Goal: Find contact information: Obtain details needed to contact an individual or organization

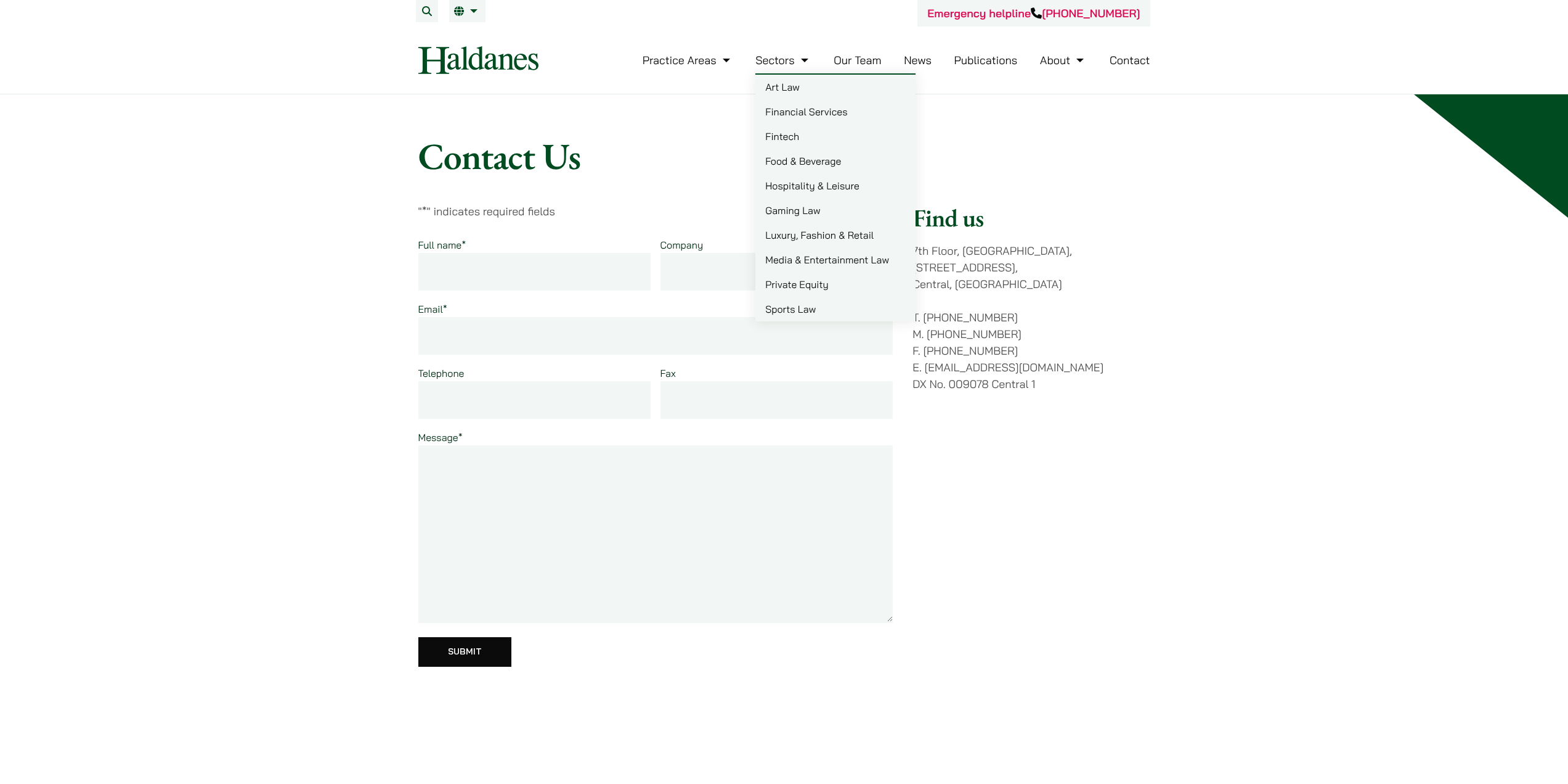
click at [865, 66] on link "Our Team" at bounding box center [858, 60] width 48 height 14
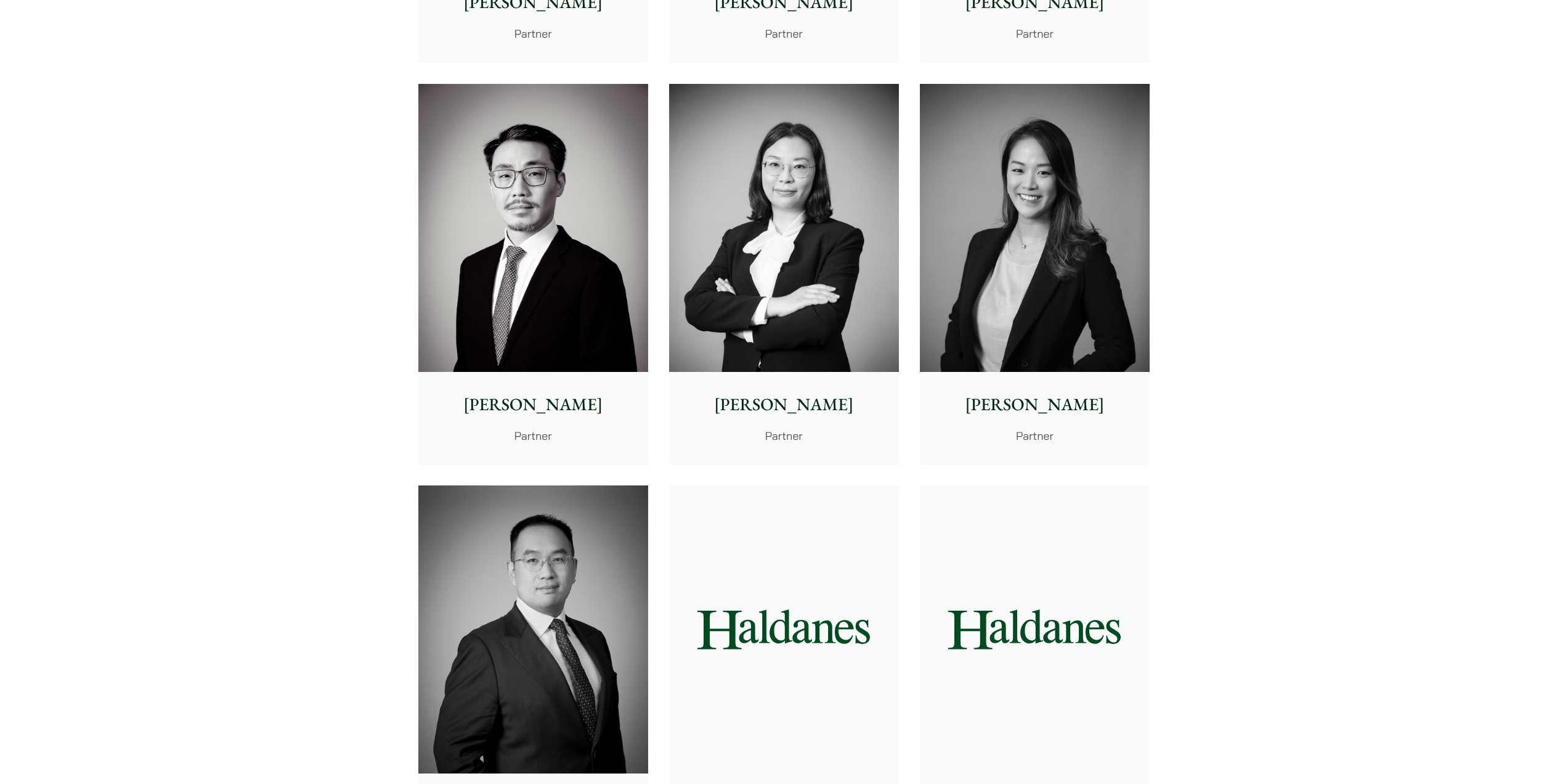
scroll to position [1911, 0]
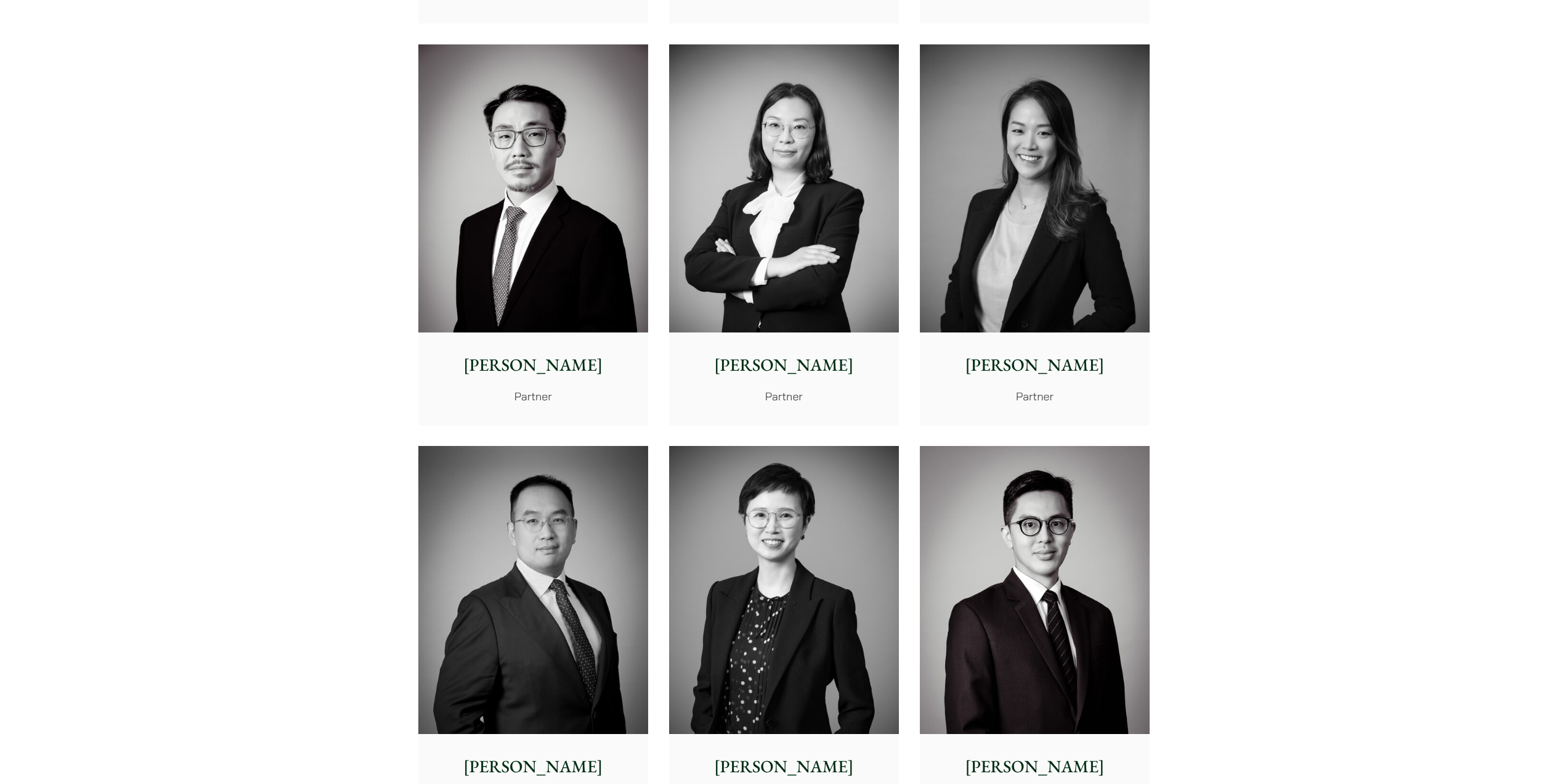
click at [539, 233] on img at bounding box center [533, 189] width 230 height 288
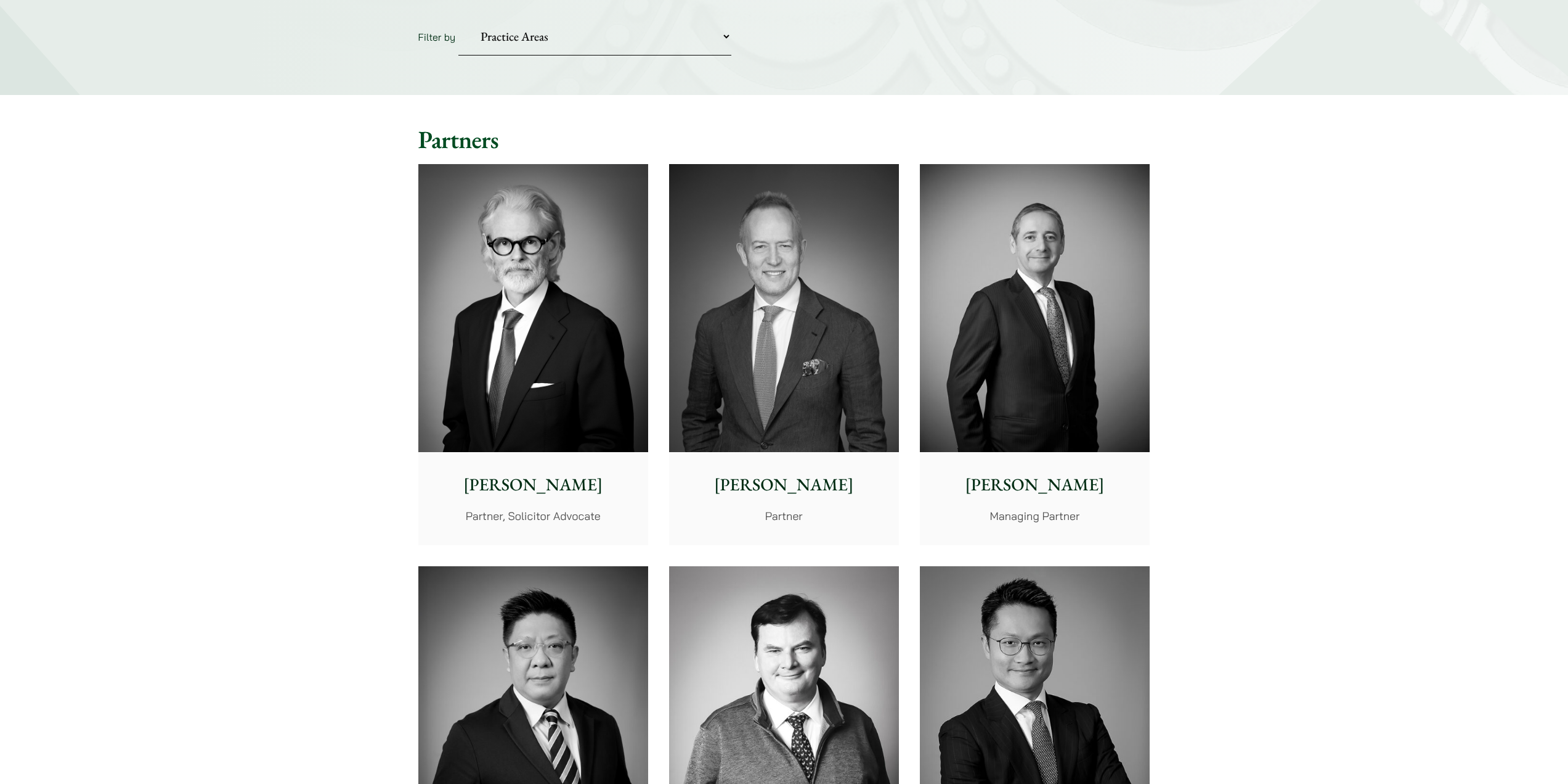
scroll to position [370, 0]
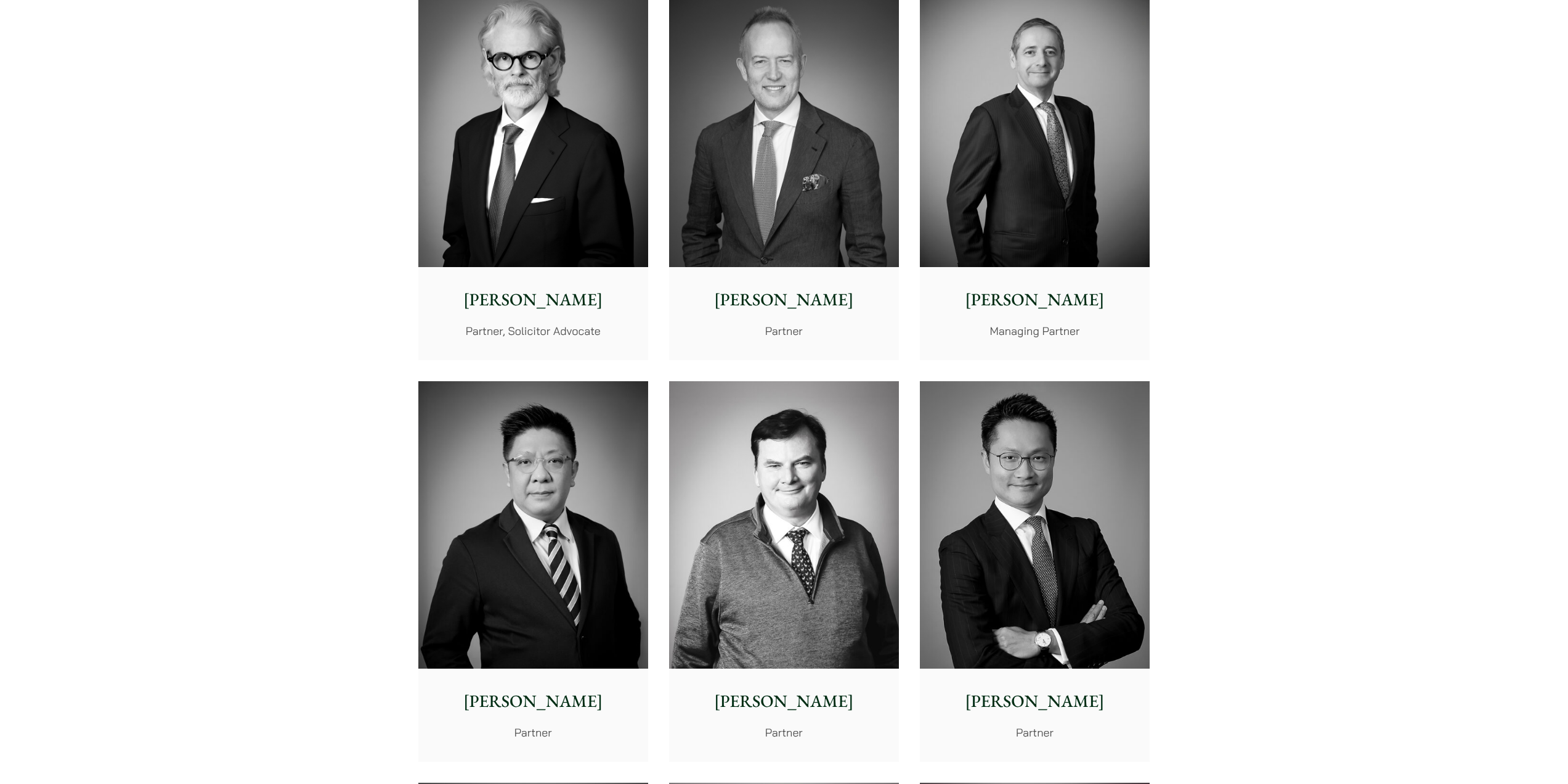
click at [466, 134] on img at bounding box center [533, 123] width 230 height 288
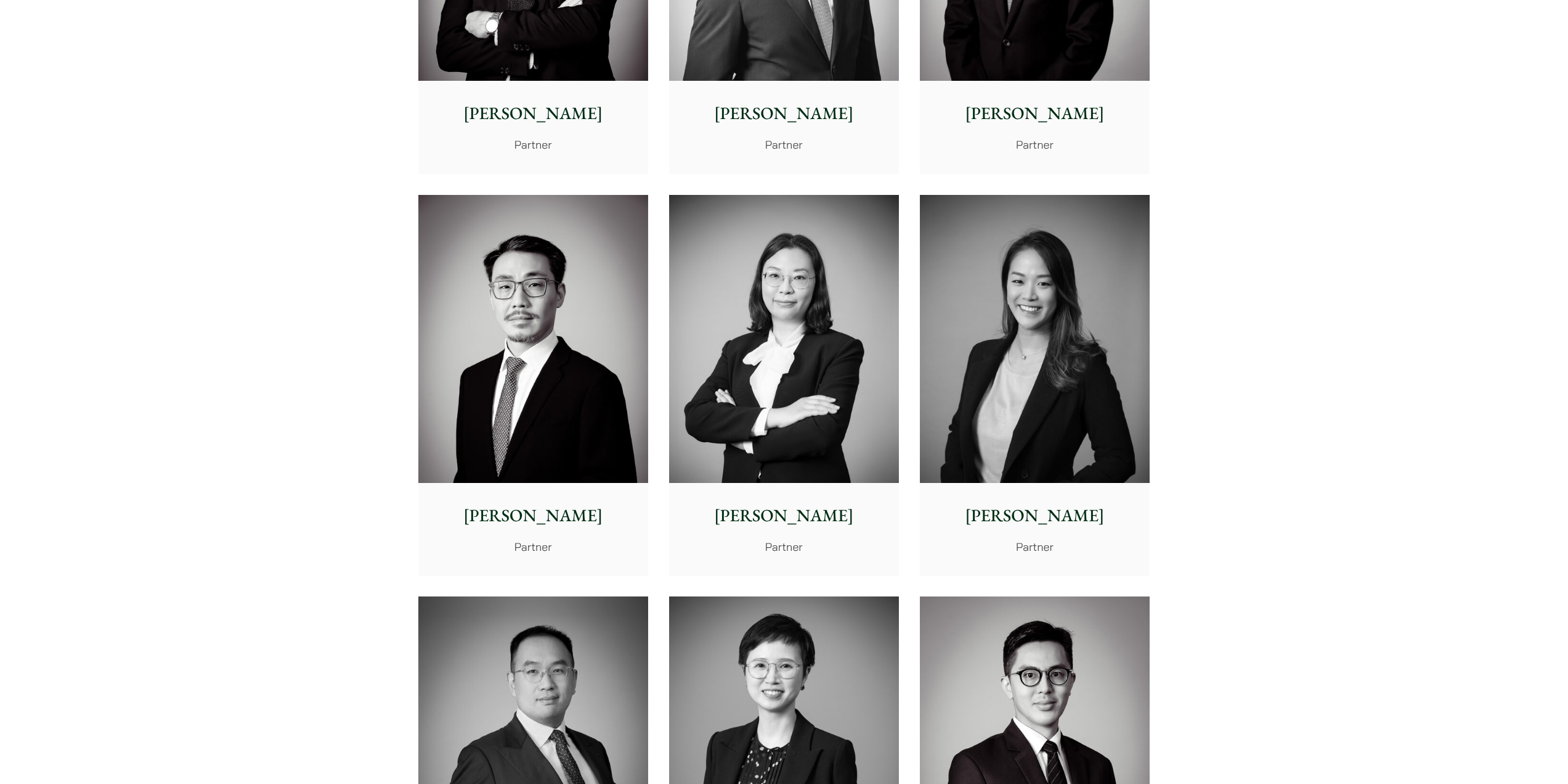
scroll to position [1911, 0]
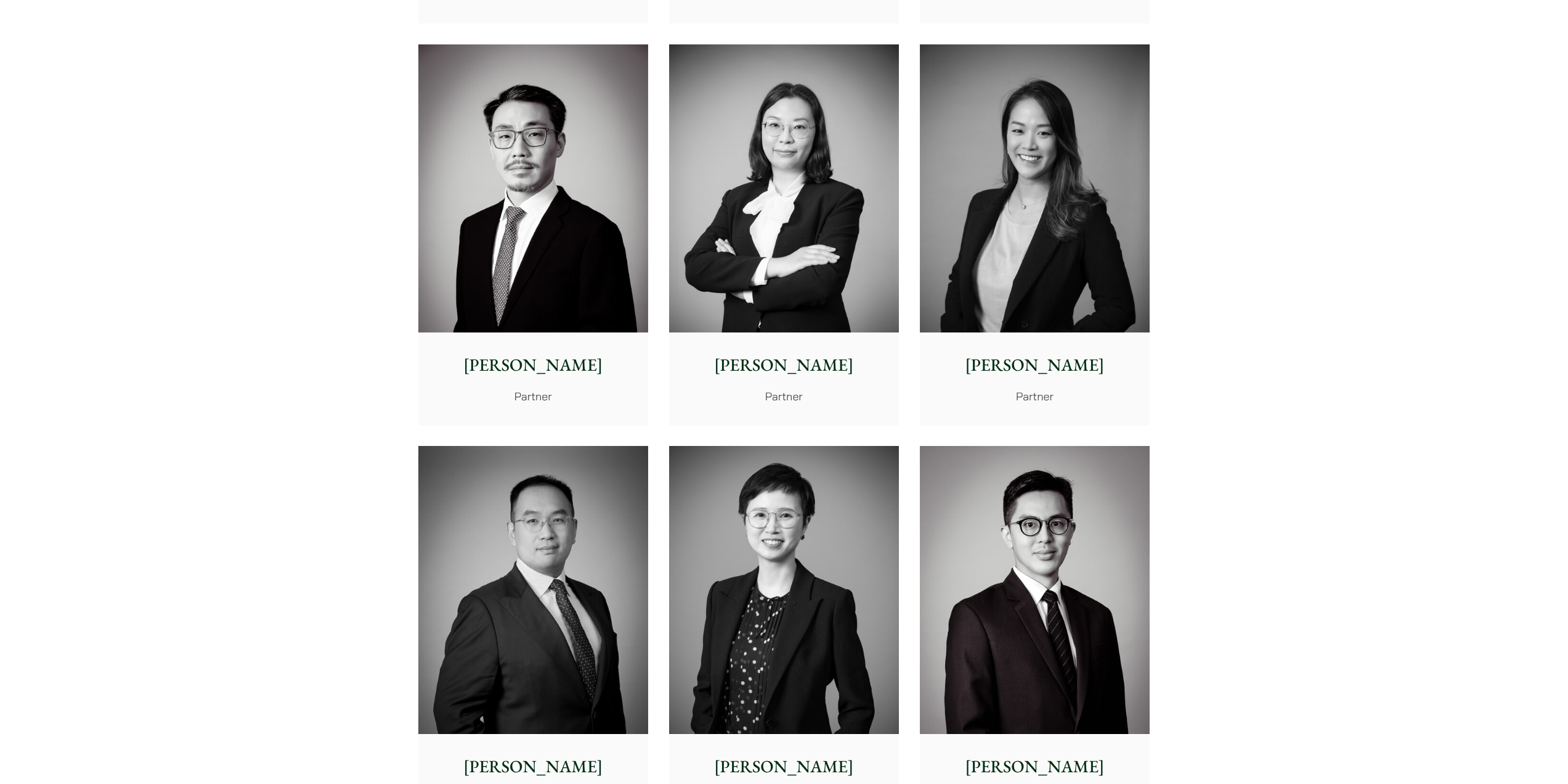
click at [549, 365] on p "Willard Li" at bounding box center [533, 364] width 210 height 26
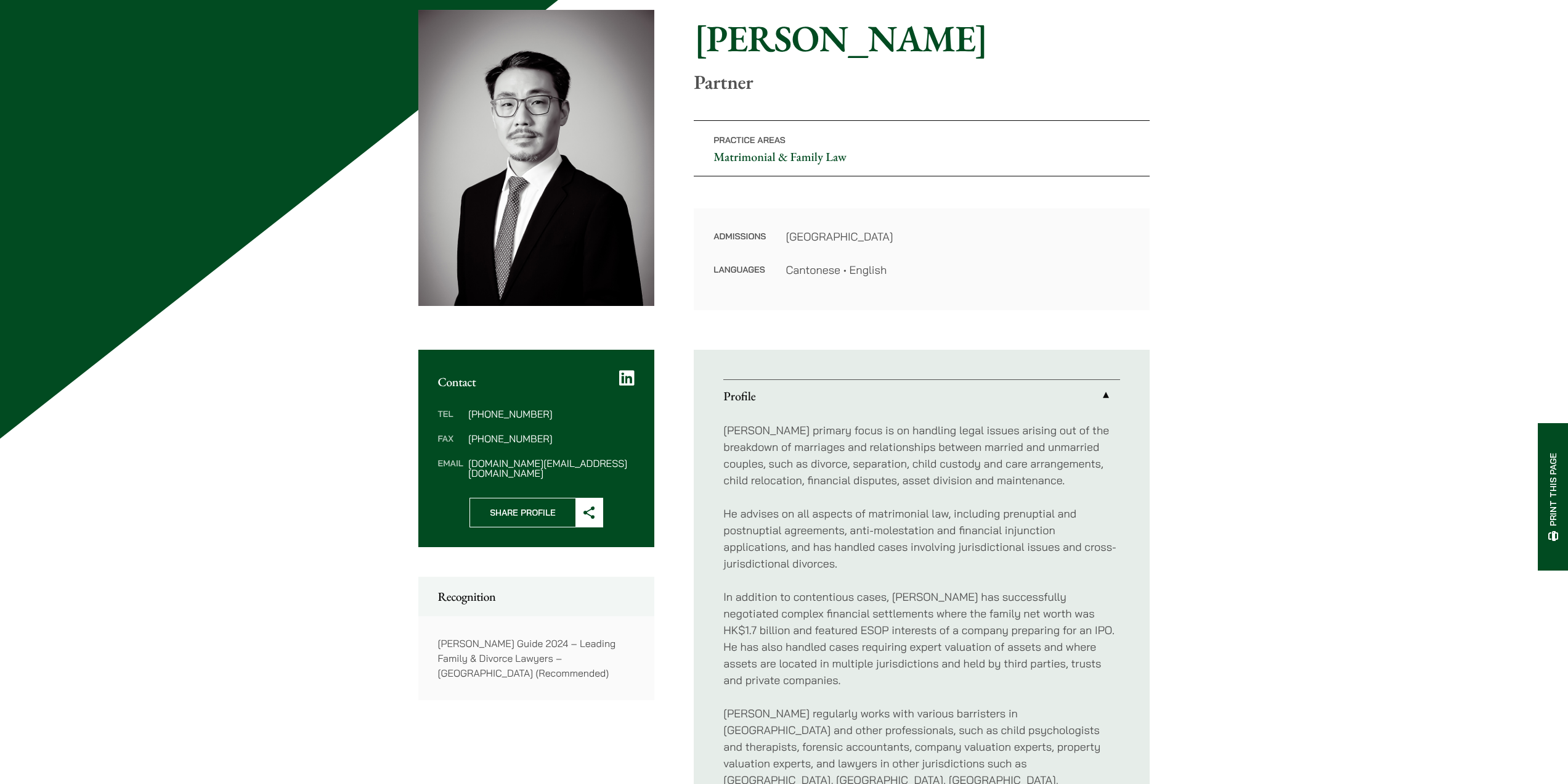
scroll to position [185, 0]
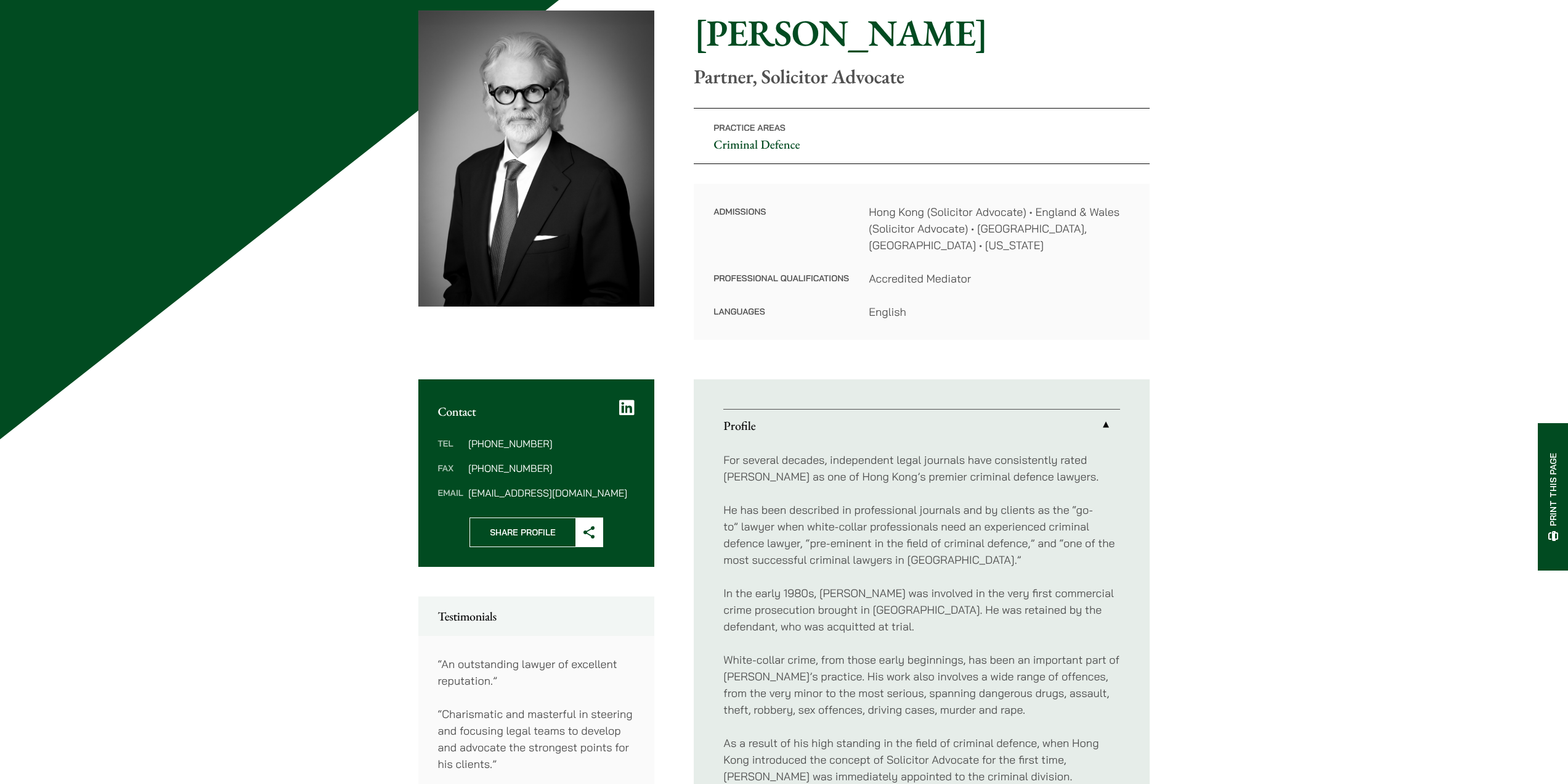
scroll to position [185, 0]
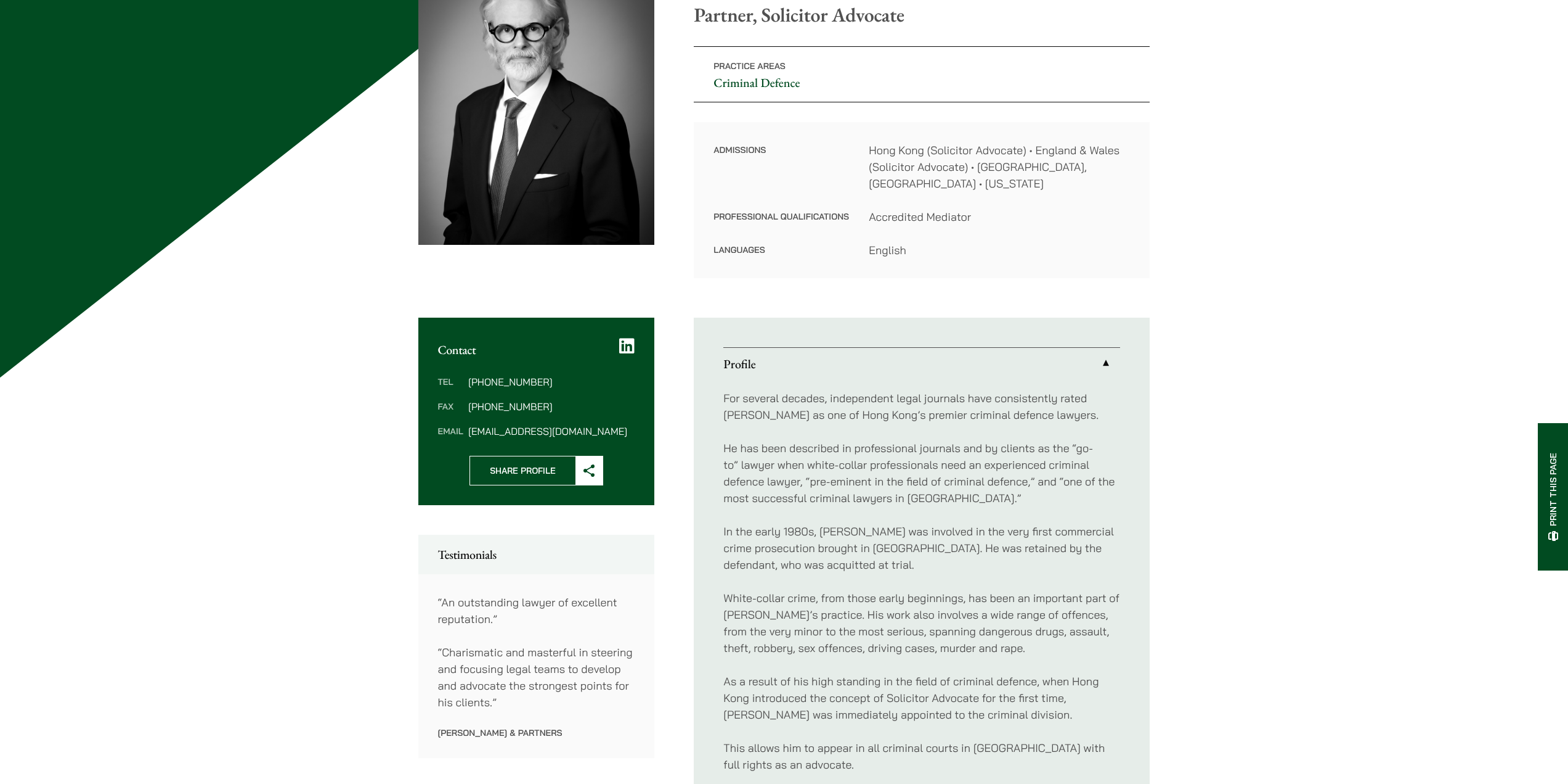
drag, startPoint x: 592, startPoint y: 414, endPoint x: 583, endPoint y: 411, distance: 9.5
click at [583, 426] on dd "midgley@haldanes.com" at bounding box center [551, 431] width 167 height 10
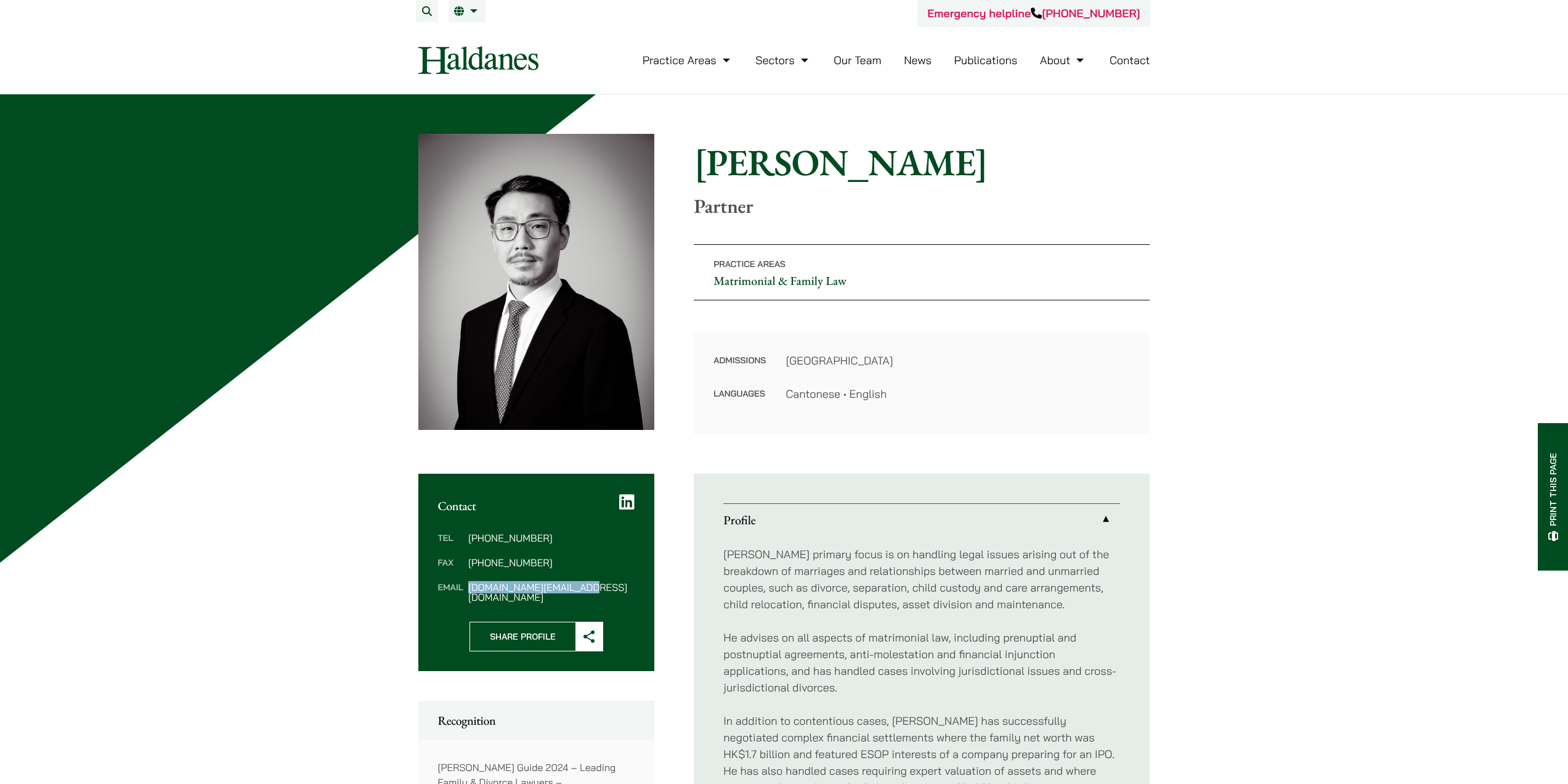
drag, startPoint x: 583, startPoint y: 590, endPoint x: 468, endPoint y: 588, distance: 115.0
click at [468, 588] on dd "willard.li@haldanes.com" at bounding box center [551, 591] width 167 height 20
copy dd "willard.li@haldanes.com"
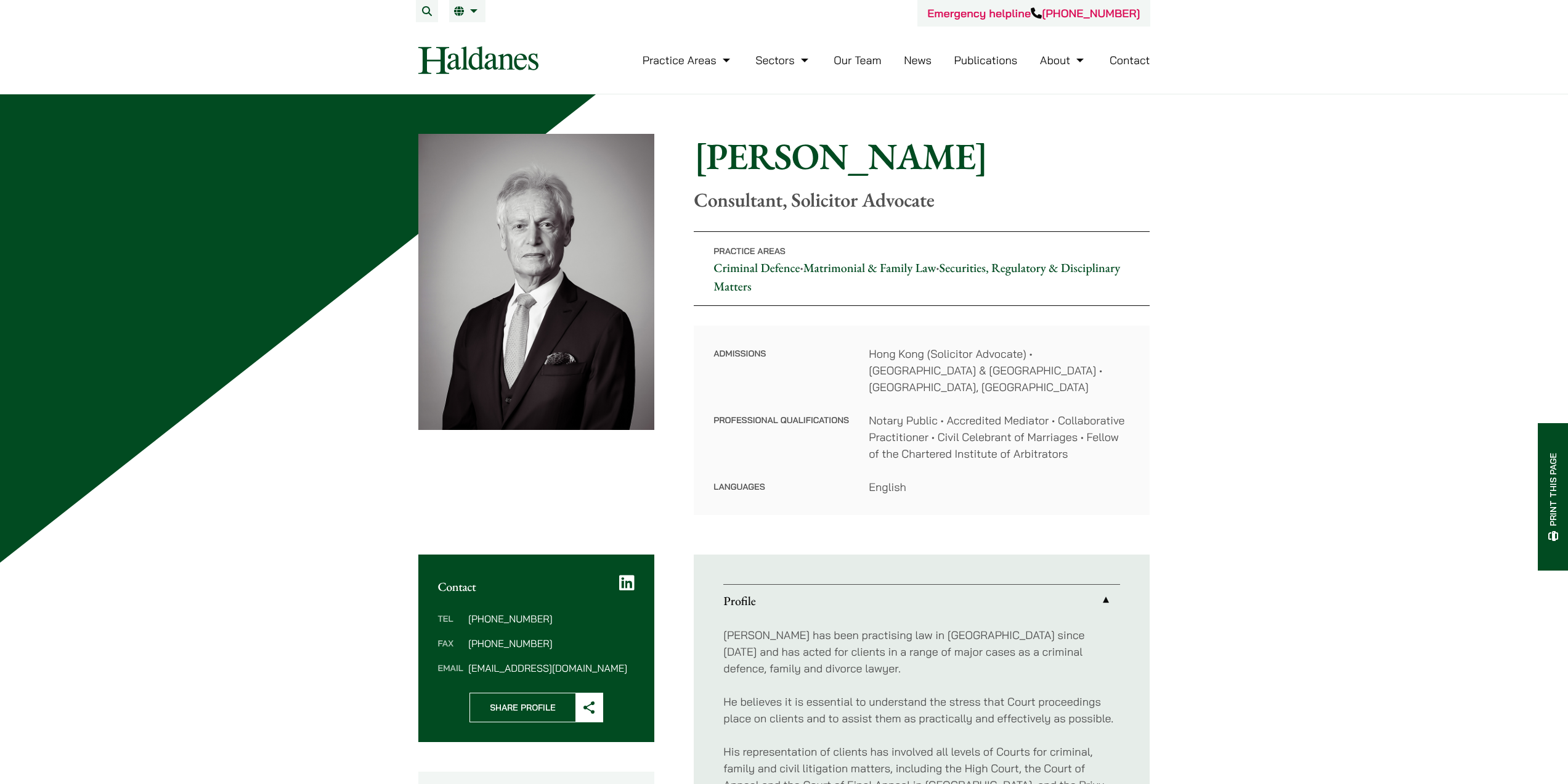
click at [875, 63] on link "Our Team" at bounding box center [858, 60] width 48 height 14
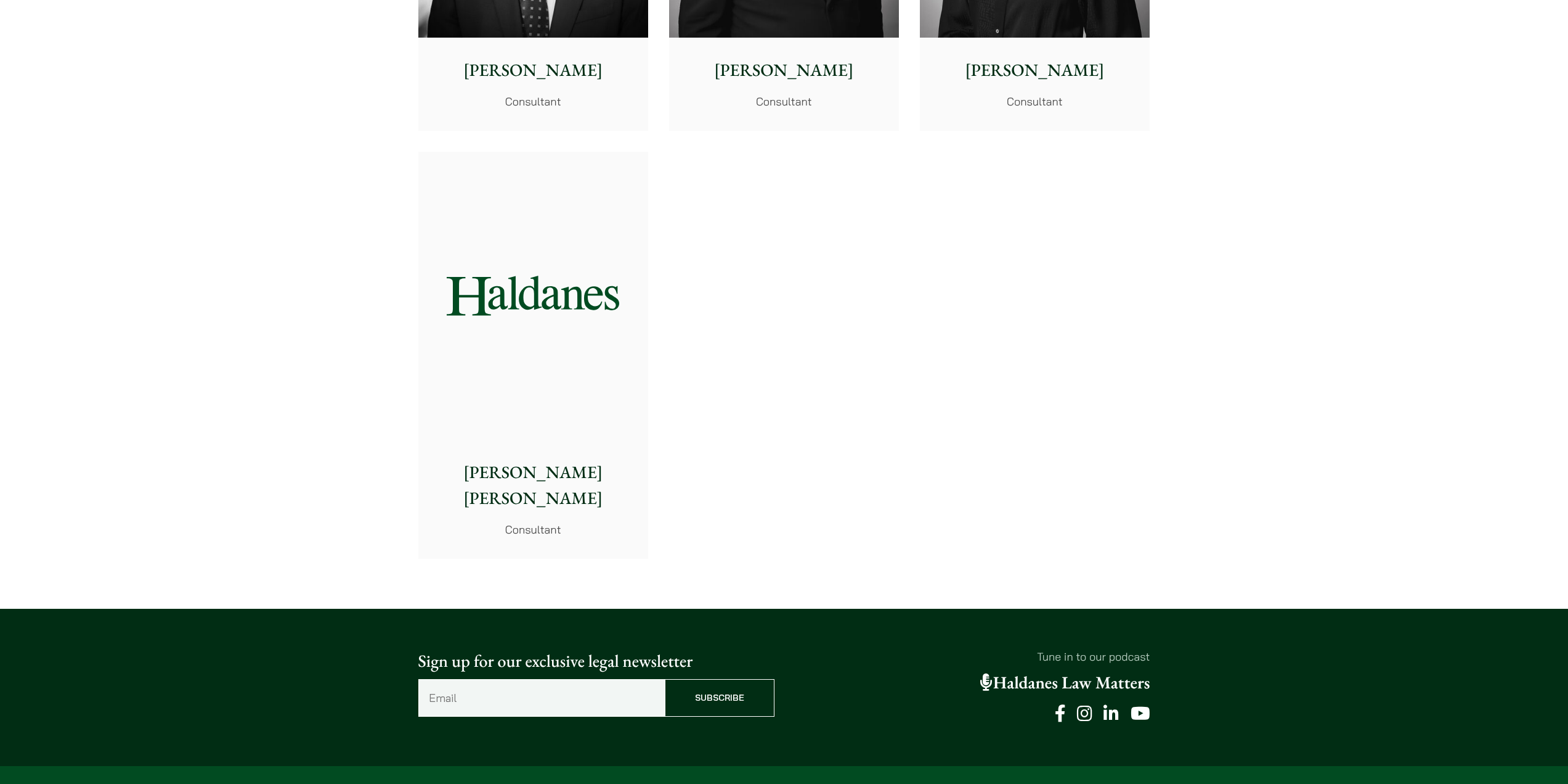
scroll to position [6412, 0]
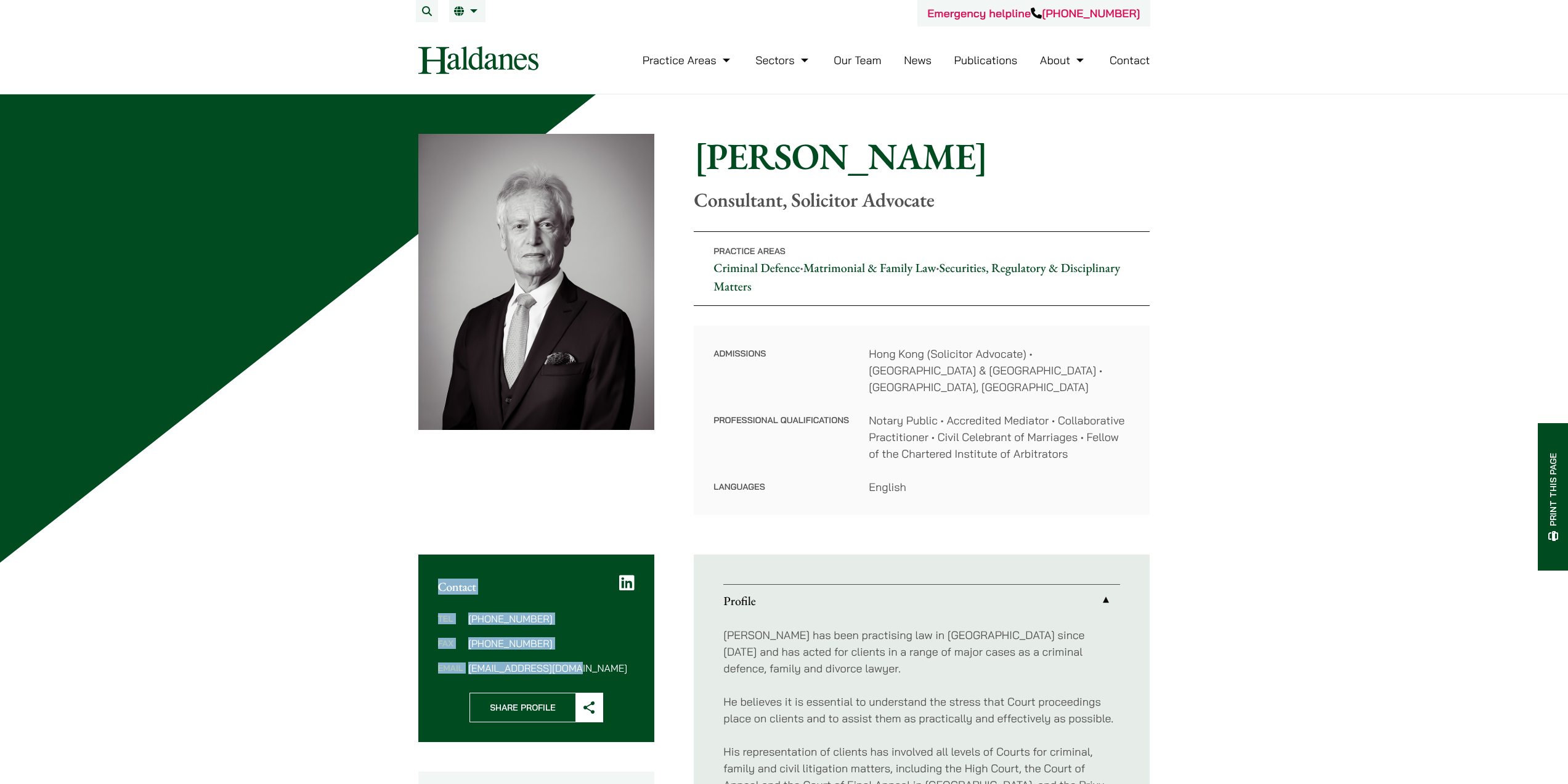
drag, startPoint x: 433, startPoint y: 569, endPoint x: 587, endPoint y: 646, distance: 172.2
click at [587, 646] on div "Contact Tel [PHONE_NUMBER] Fax [PHONE_NUMBER] Email [EMAIL_ADDRESS][DOMAIN_NAME…" at bounding box center [537, 648] width 236 height 188
copy div "Contact Tel [PHONE_NUMBER] Fax [PHONE_NUMBER] Email [EMAIL_ADDRESS][DOMAIN_NAME]"
